Goal: Information Seeking & Learning: Understand process/instructions

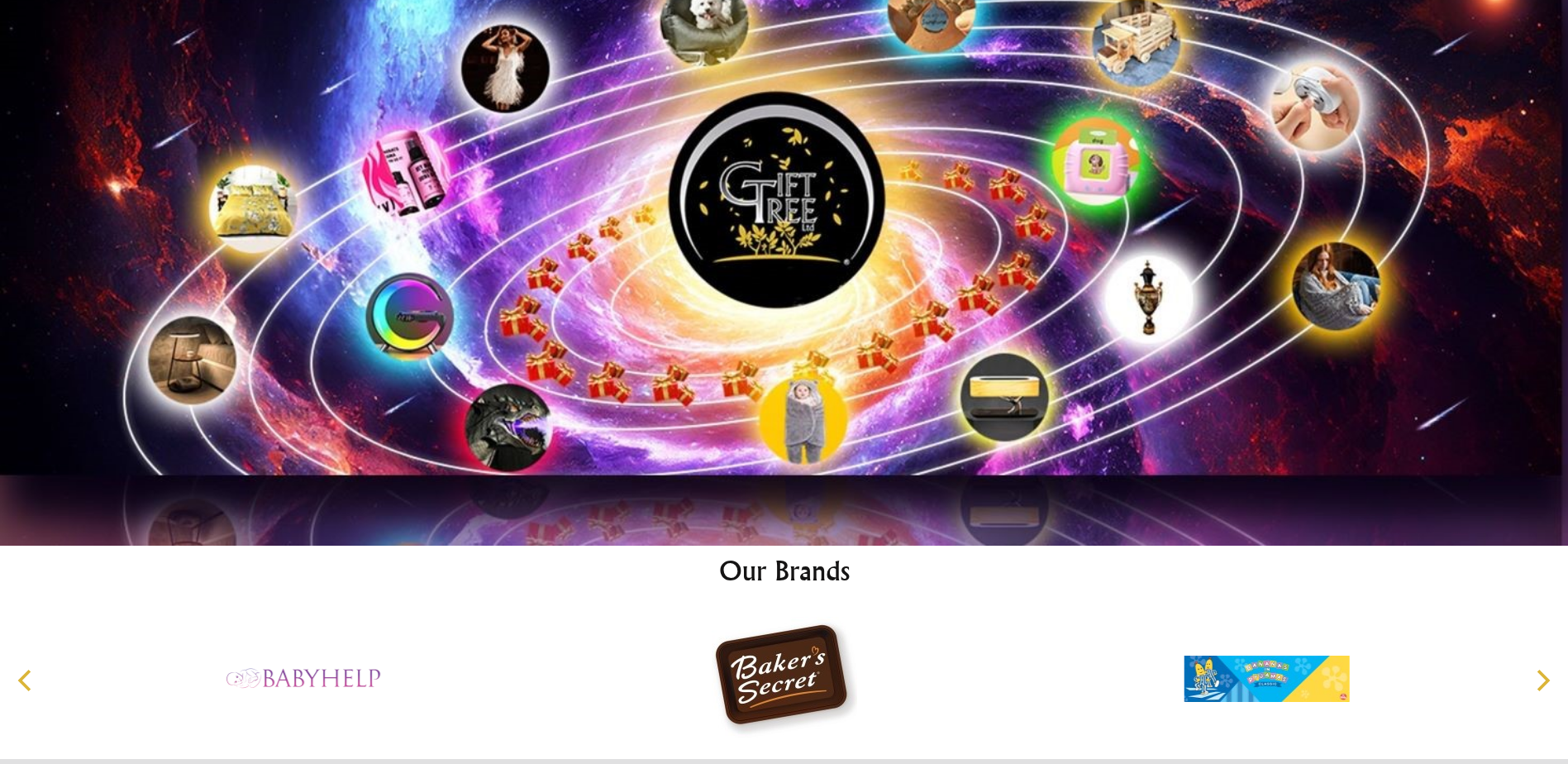
scroll to position [8637, 0]
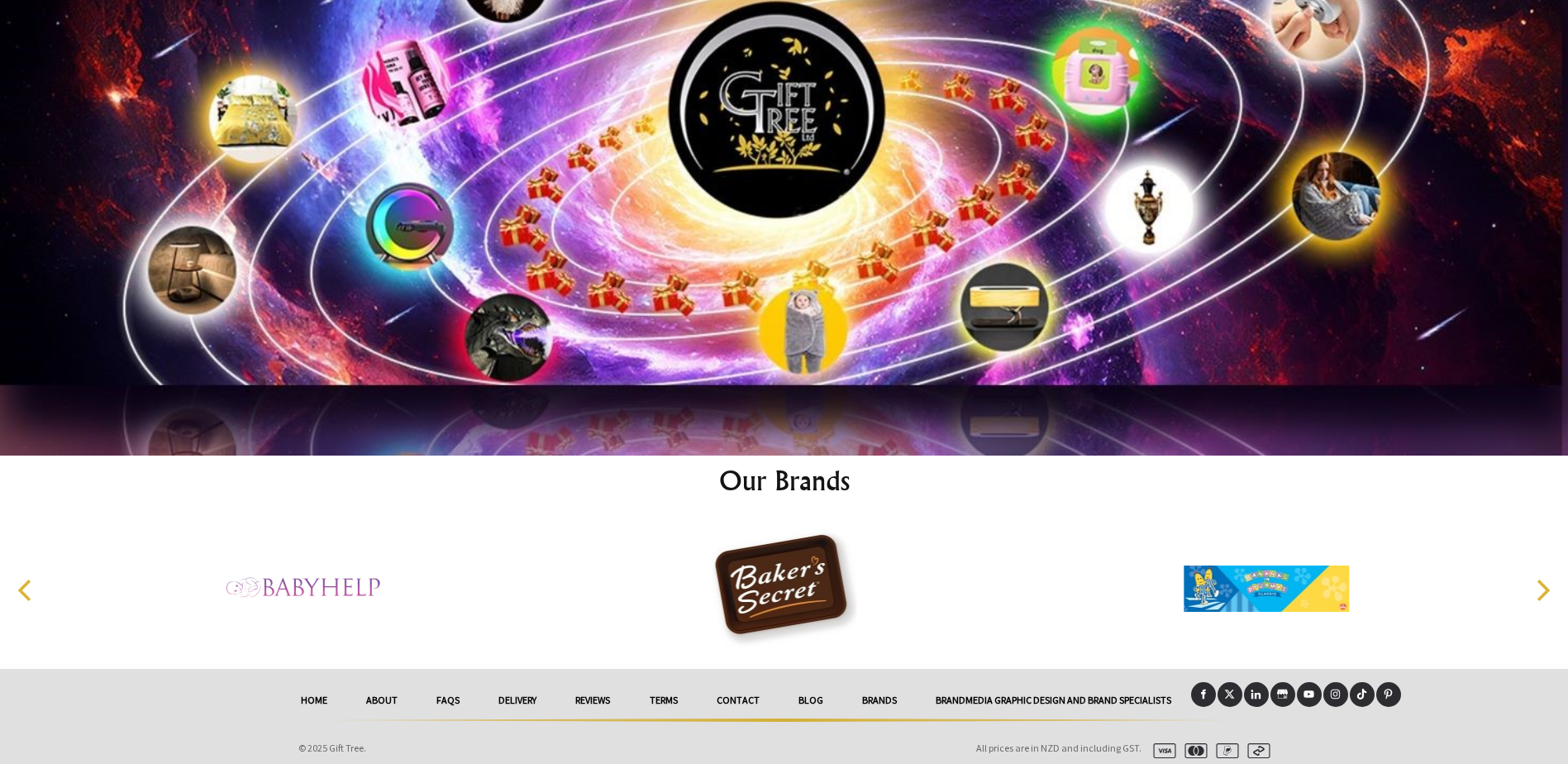
click at [455, 696] on link "FAQs" at bounding box center [448, 699] width 62 height 37
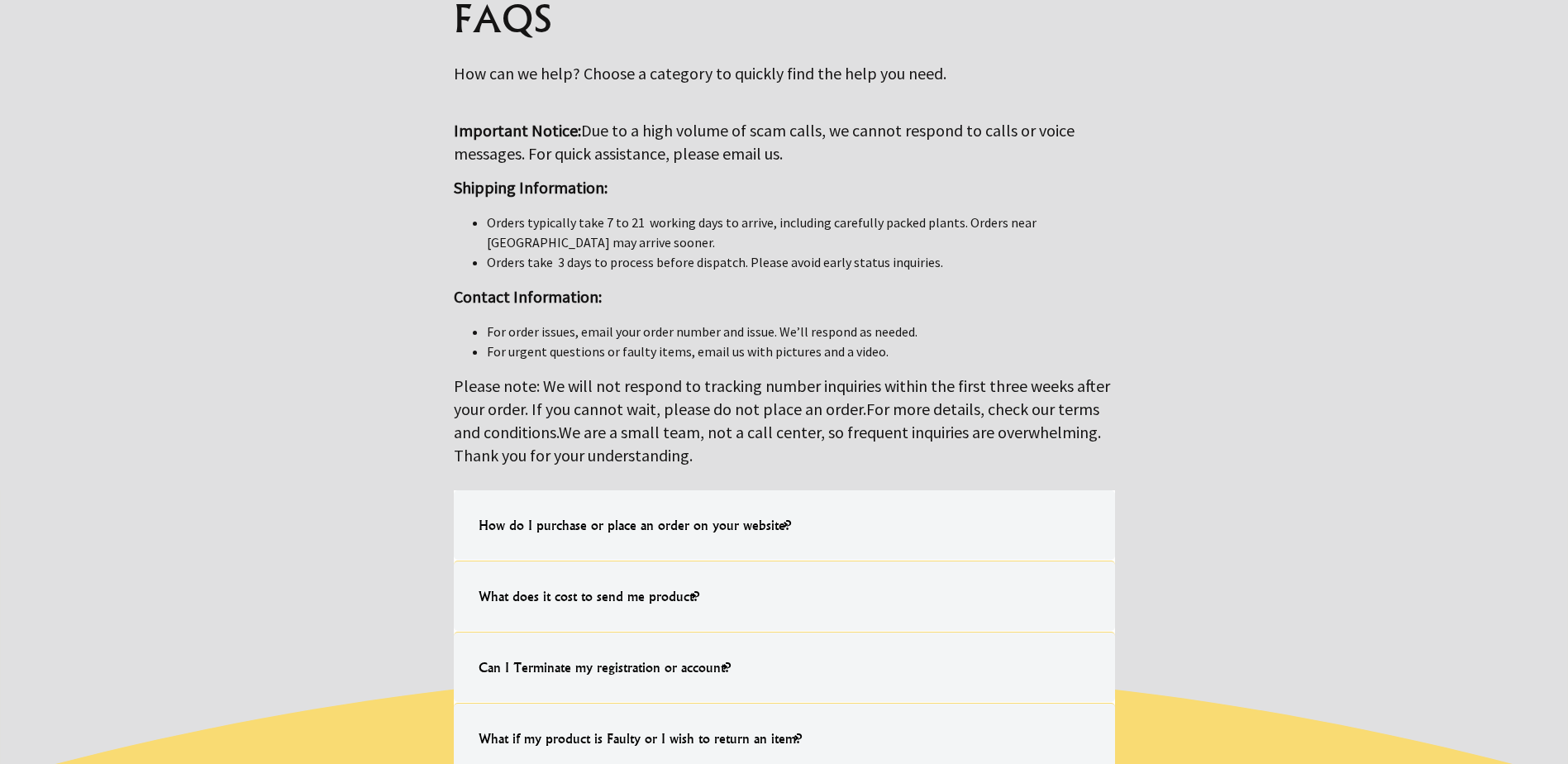
scroll to position [331, 0]
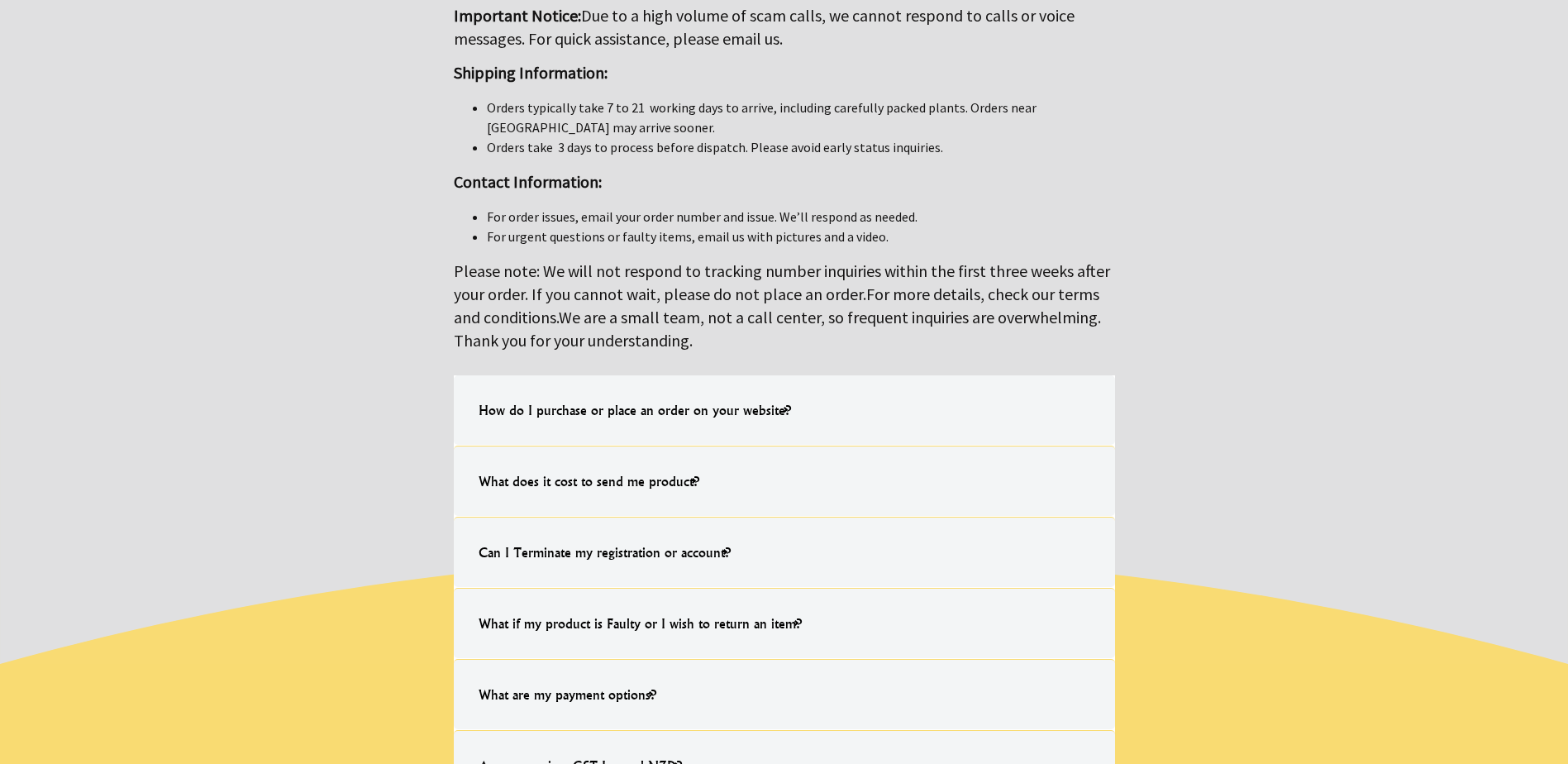
click at [795, 613] on h4 "What if my product is Faulty or I wish to return an item?" at bounding box center [640, 623] width 356 height 53
click at [0, 0] on input "What if my product is Faulty or I wish to return an item? Should your product m…" at bounding box center [0, 0] width 0 height 0
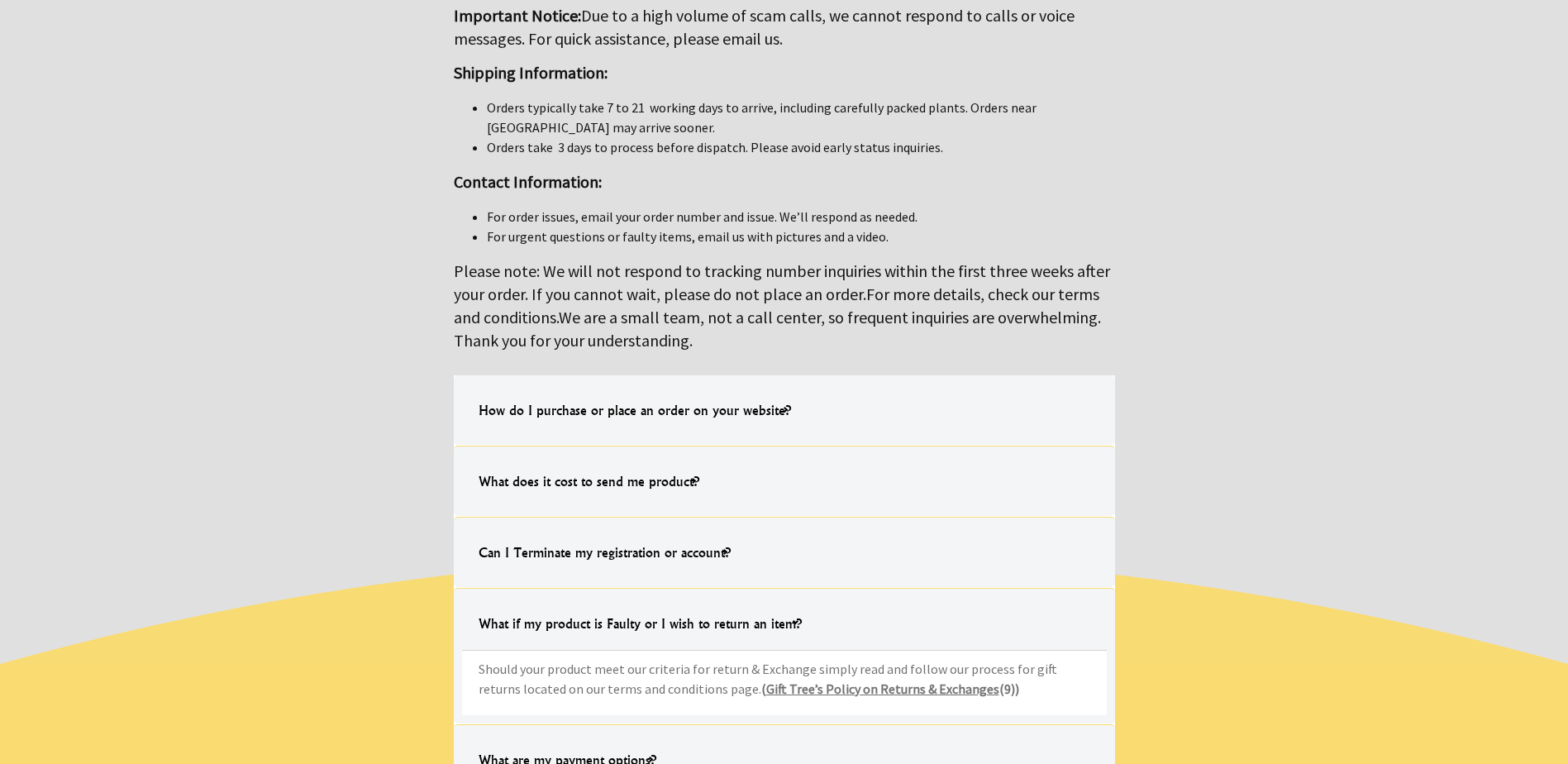
drag, startPoint x: 913, startPoint y: 687, endPoint x: 913, endPoint y: 675, distance: 12.0
click at [913, 687] on link "Gift Tree’s Policy on Returns & Exchanges" at bounding box center [883, 687] width 233 height 16
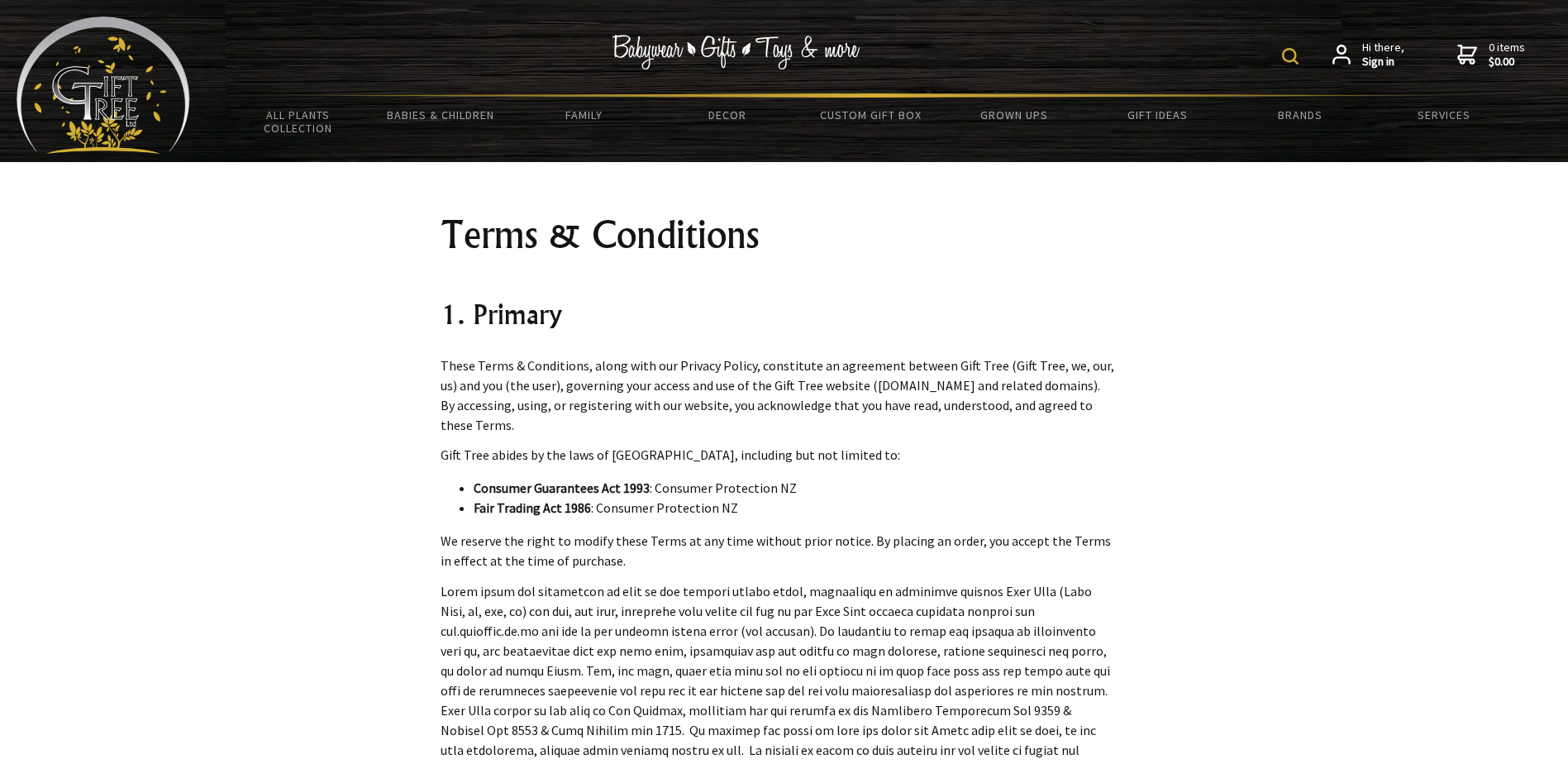
drag, startPoint x: 660, startPoint y: 552, endPoint x: 721, endPoint y: 553, distance: 61.0
click at [721, 553] on p "We reserve the right to modify these Terms at any time without prior notice. By…" at bounding box center [778, 550] width 675 height 40
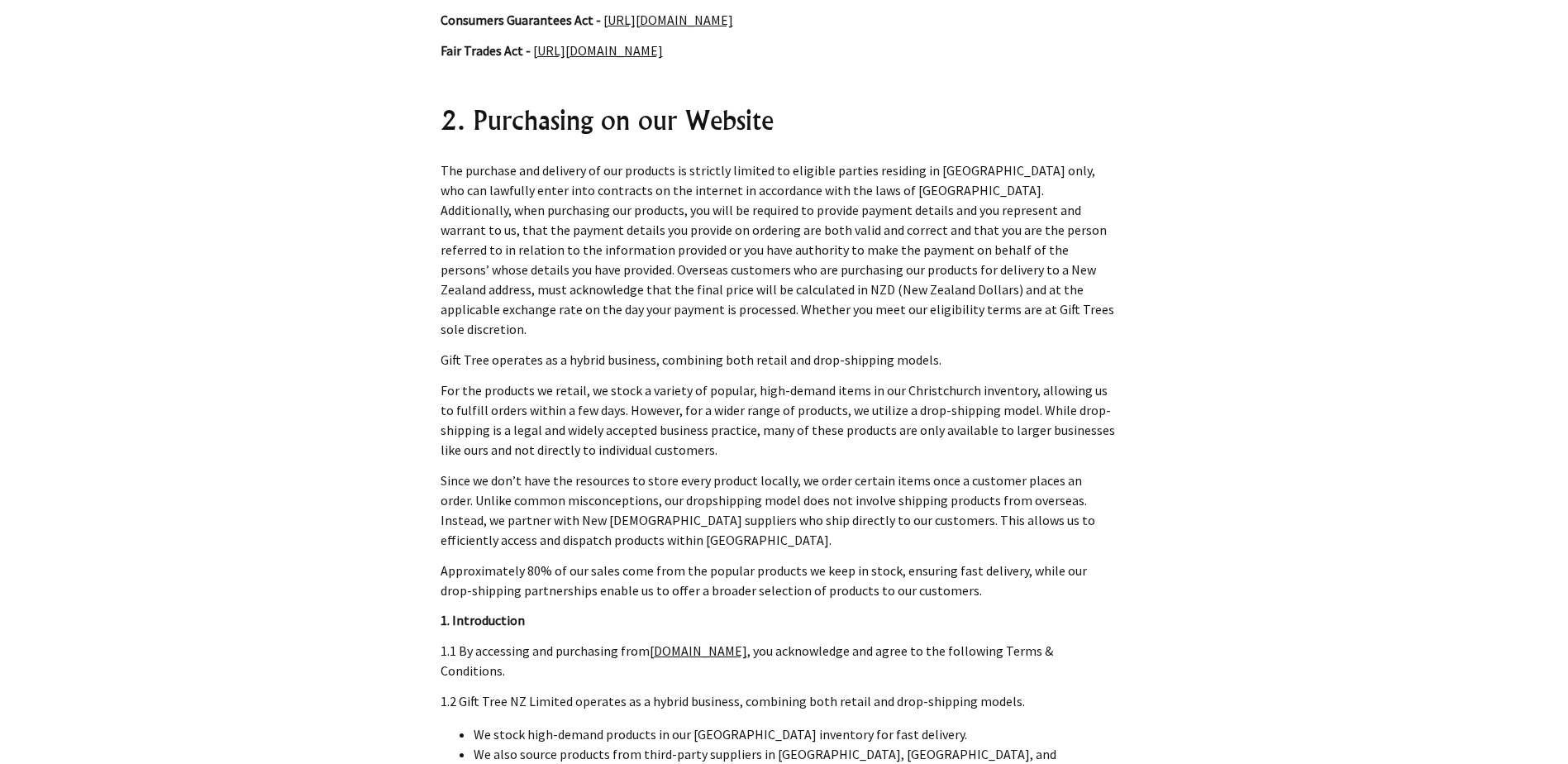
scroll to position [661, 0]
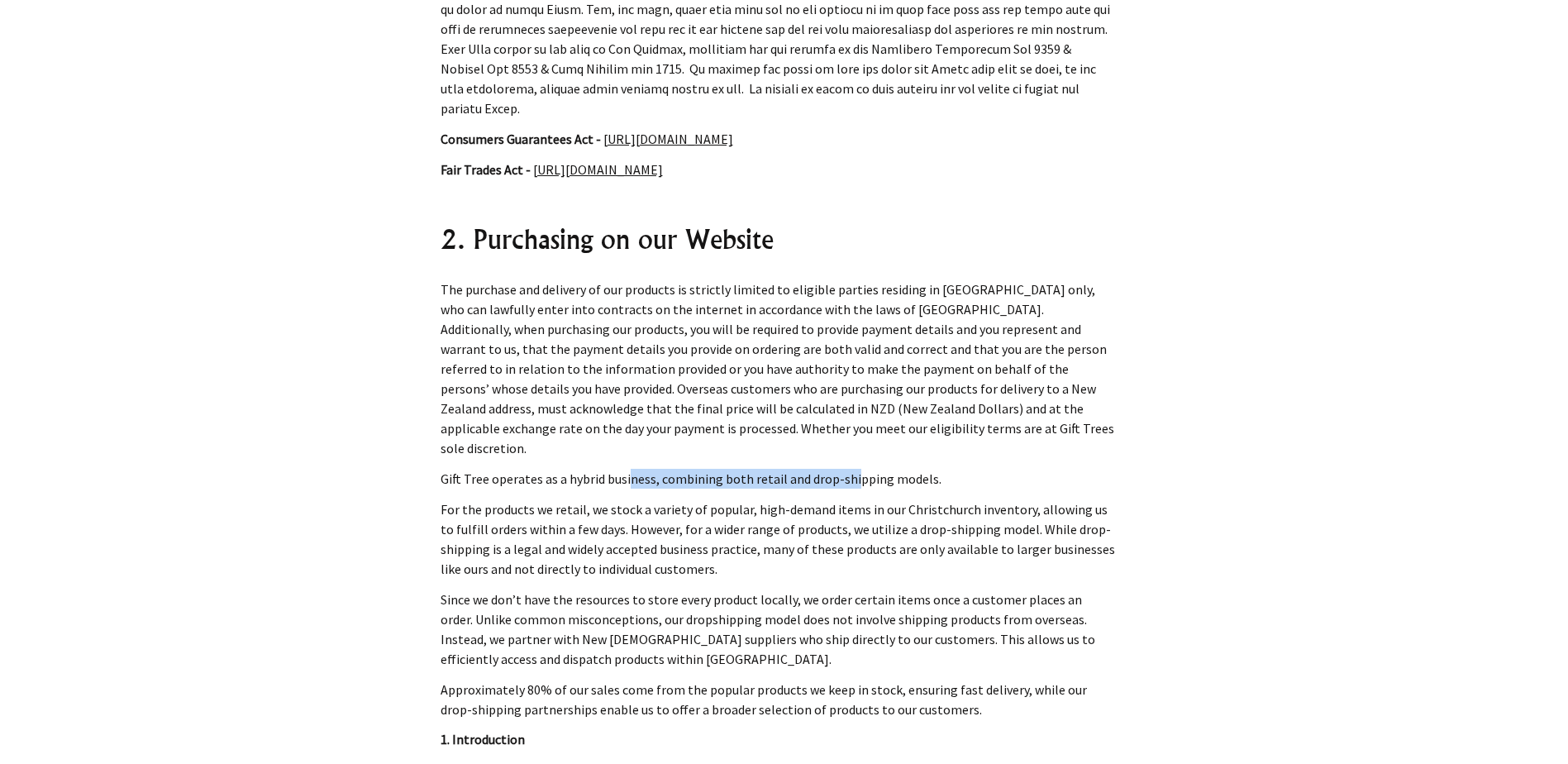
drag, startPoint x: 629, startPoint y: 454, endPoint x: 851, endPoint y: 455, distance: 222.0
click at [851, 469] on p "Gift Tree operates as a hybrid business, combining both retail and drop-shippin…" at bounding box center [778, 478] width 675 height 20
drag, startPoint x: 851, startPoint y: 455, endPoint x: 1112, endPoint y: 593, distance: 295.2
click at [1112, 593] on p "Since we don’t have the resources to store every product locally, we order cert…" at bounding box center [778, 629] width 675 height 79
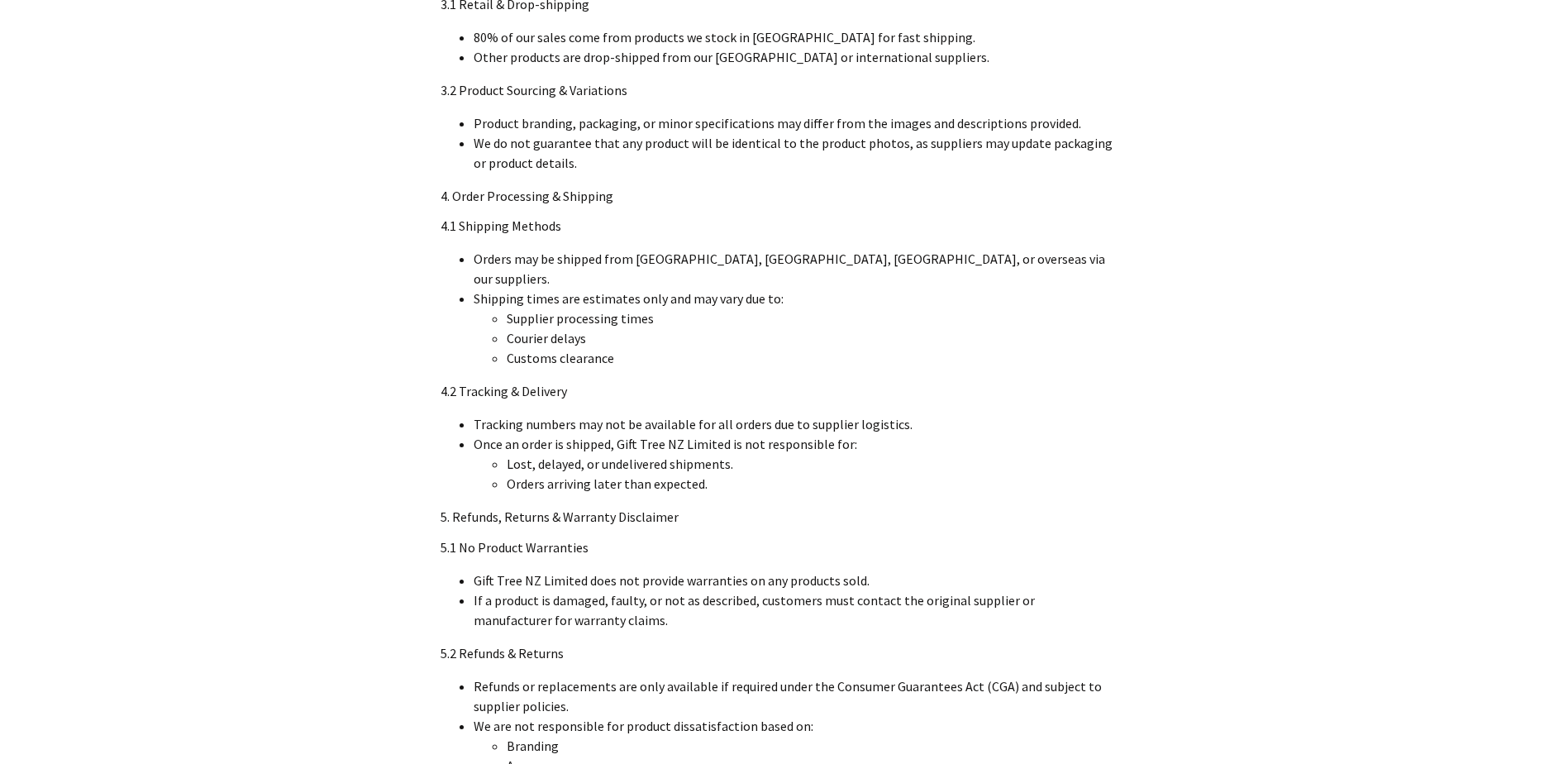
scroll to position [2728, 0]
